Goal: Task Accomplishment & Management: Use online tool/utility

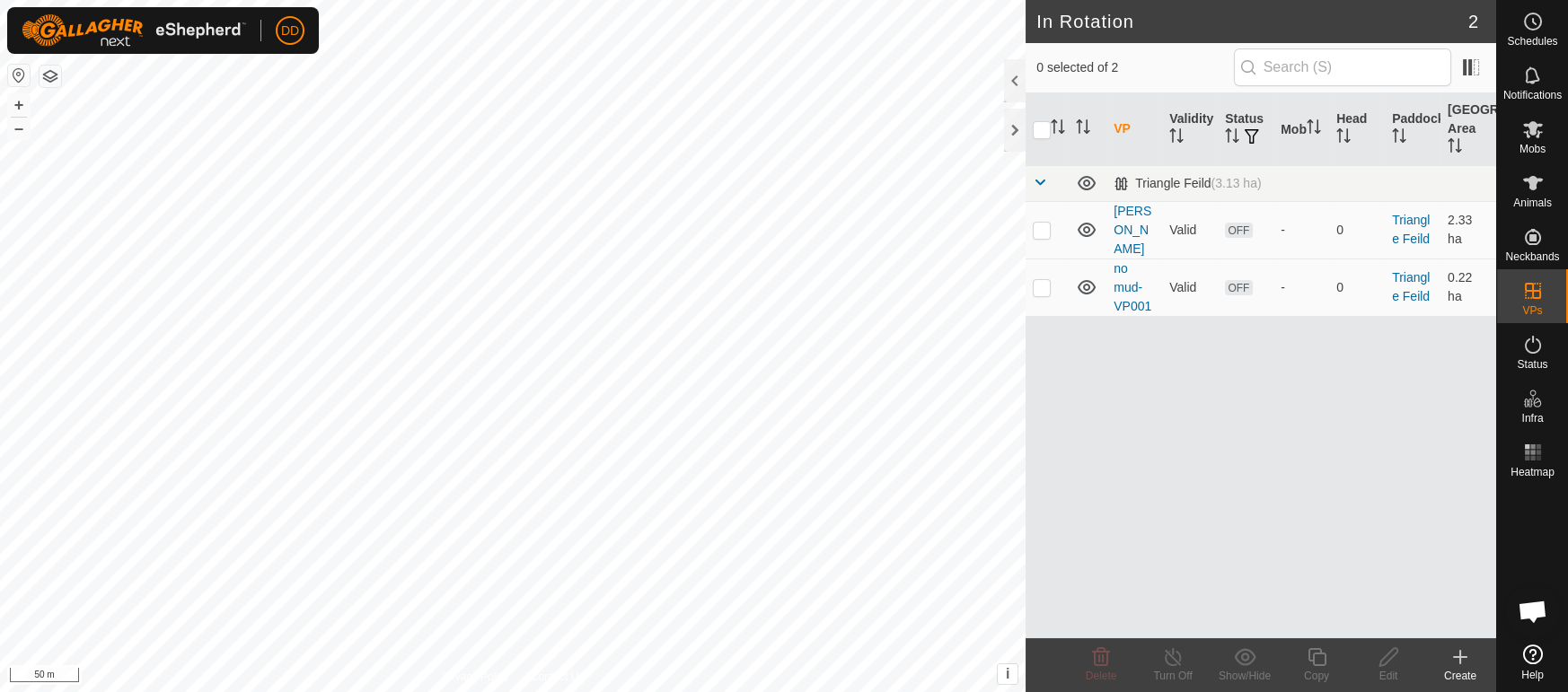
scroll to position [4362, 0]
click at [1534, 132] on icon at bounding box center [1533, 130] width 20 height 17
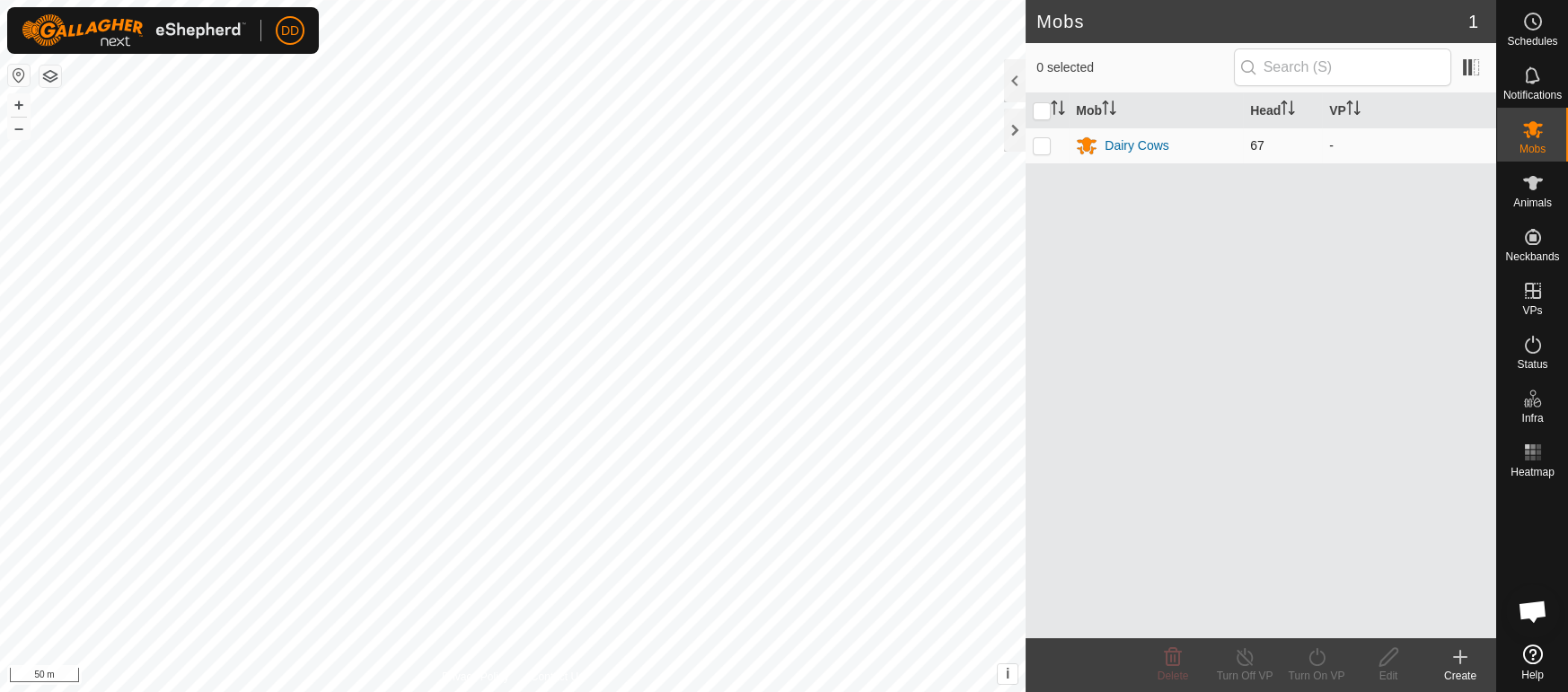
click at [1040, 148] on p-checkbox at bounding box center [1042, 146] width 18 height 14
checkbox input "true"
click at [1318, 666] on icon at bounding box center [1316, 658] width 16 height 18
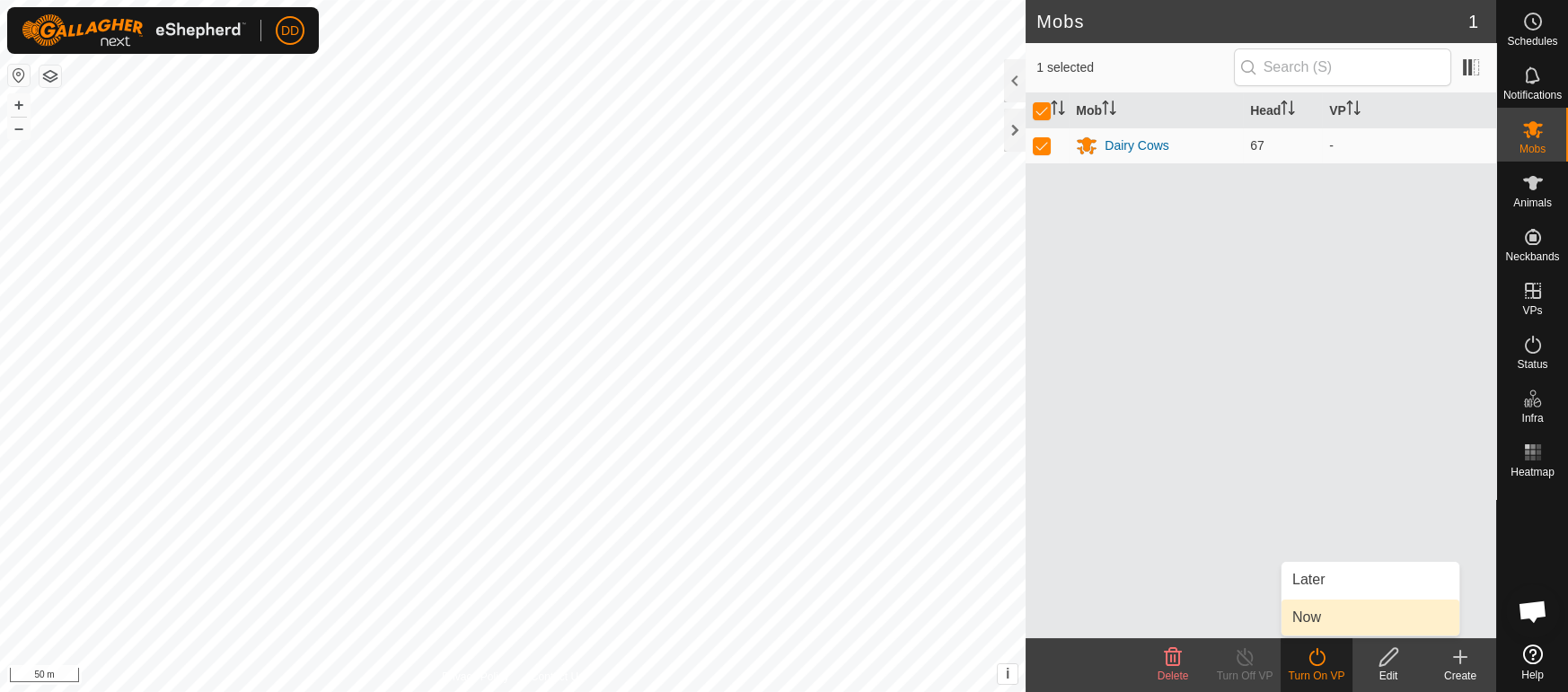
click at [1307, 611] on link "Now" at bounding box center [1371, 618] width 178 height 36
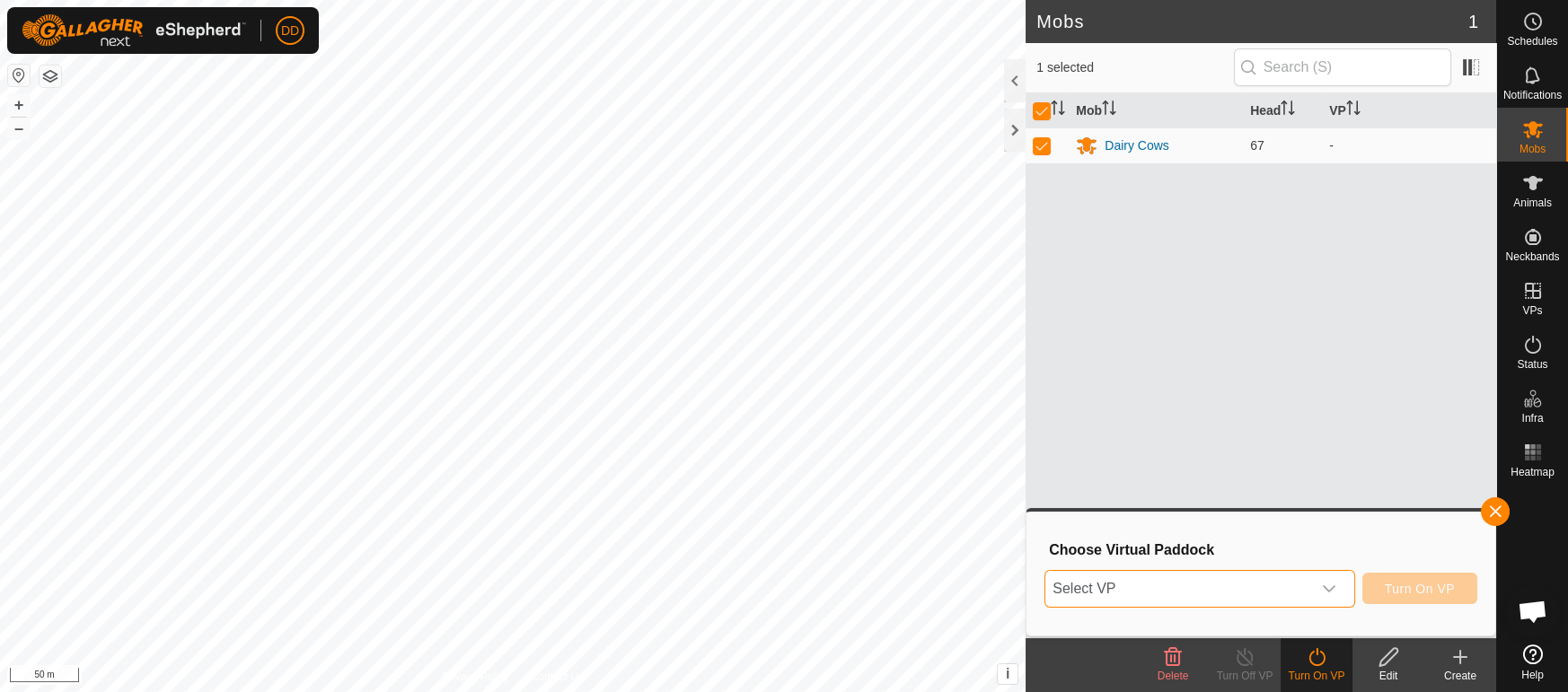
click at [1135, 592] on span "Select VP" at bounding box center [1178, 589] width 265 height 36
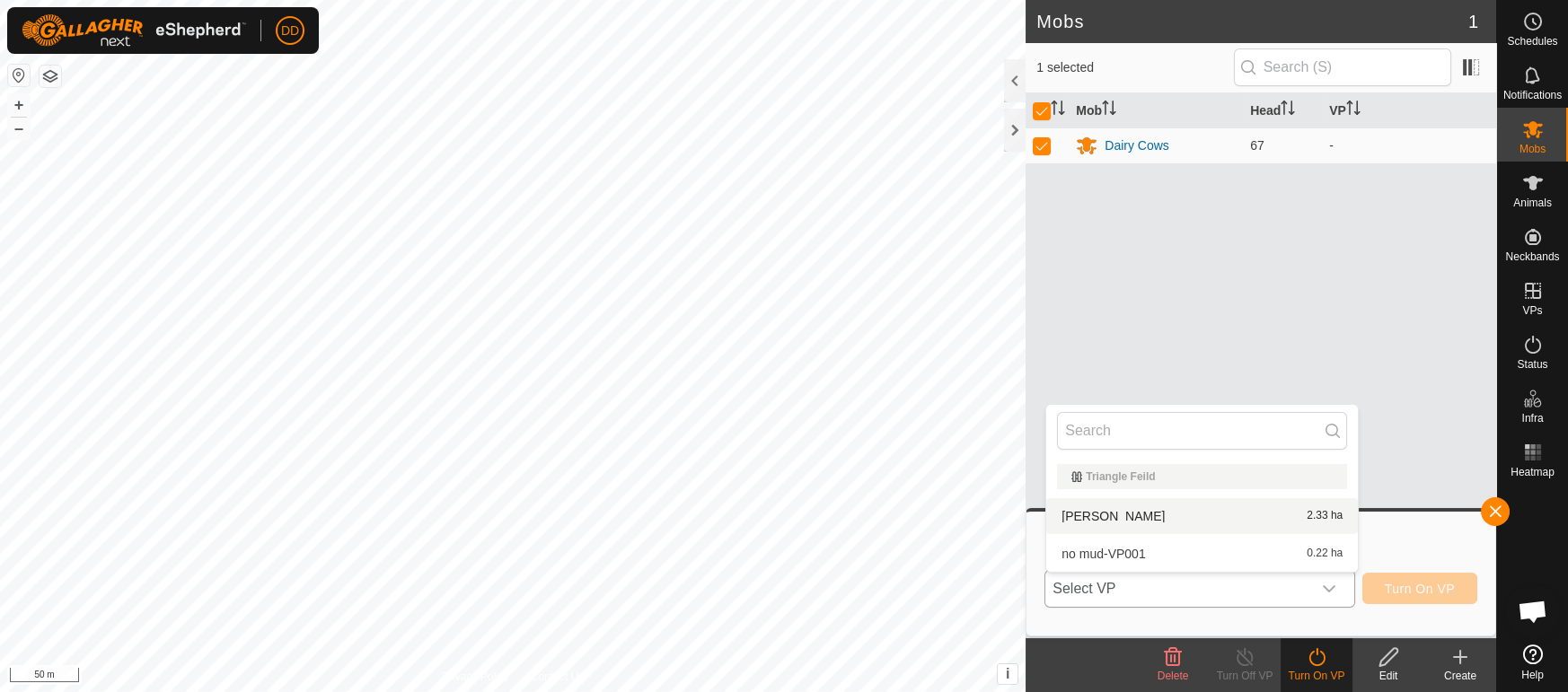
click at [1079, 513] on li "[PERSON_NAME] 2.33 ha" at bounding box center [1202, 516] width 312 height 36
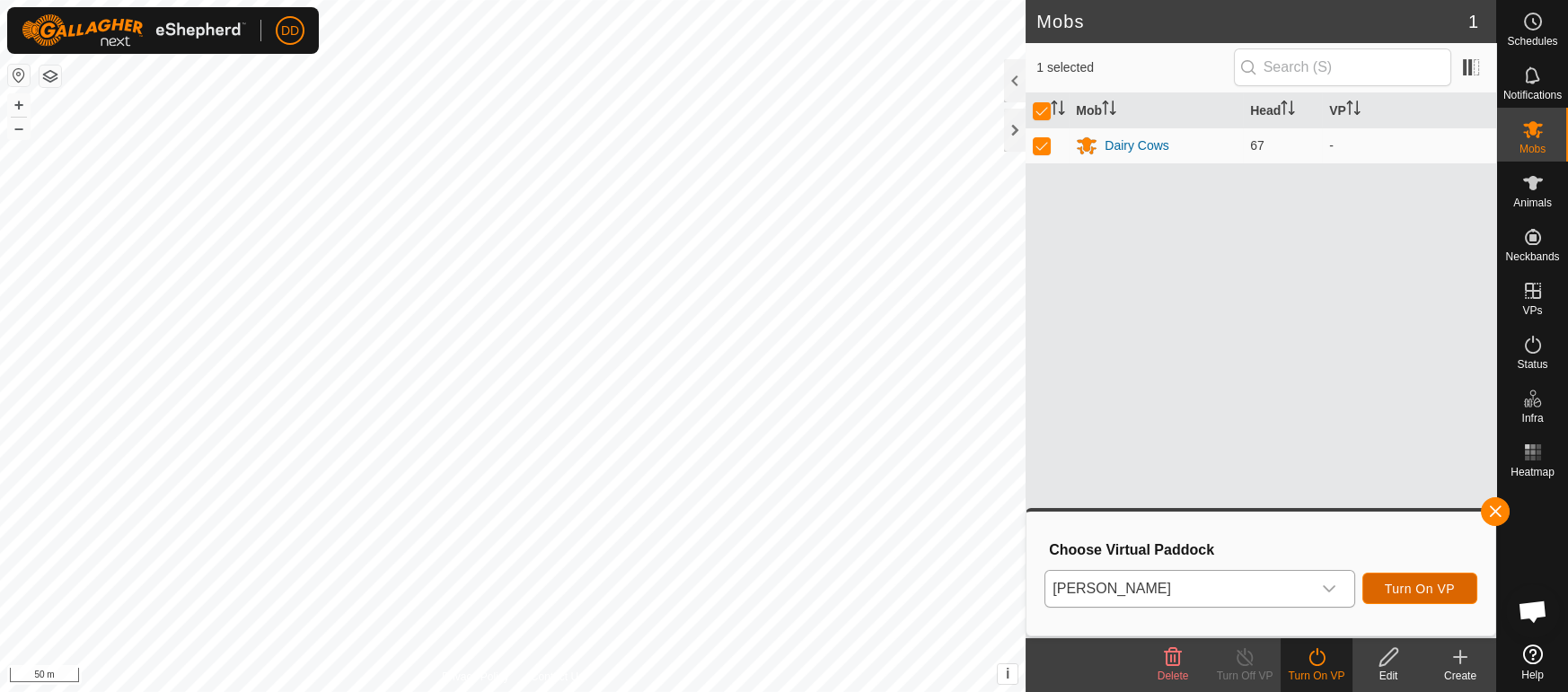
click at [1425, 591] on span "Turn On VP" at bounding box center [1419, 589] width 70 height 14
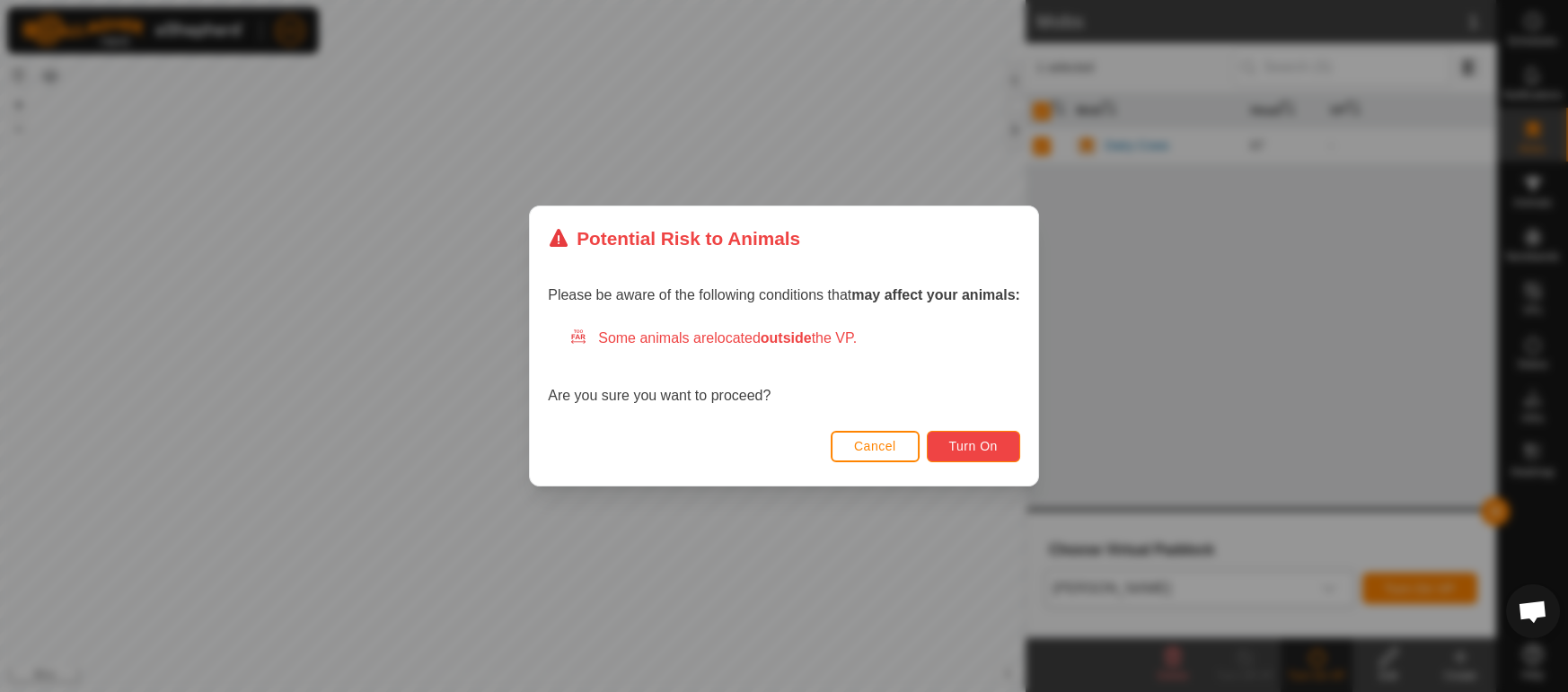
click at [974, 443] on span "Turn On" at bounding box center [974, 447] width 49 height 14
